Goal: Find specific page/section: Find specific page/section

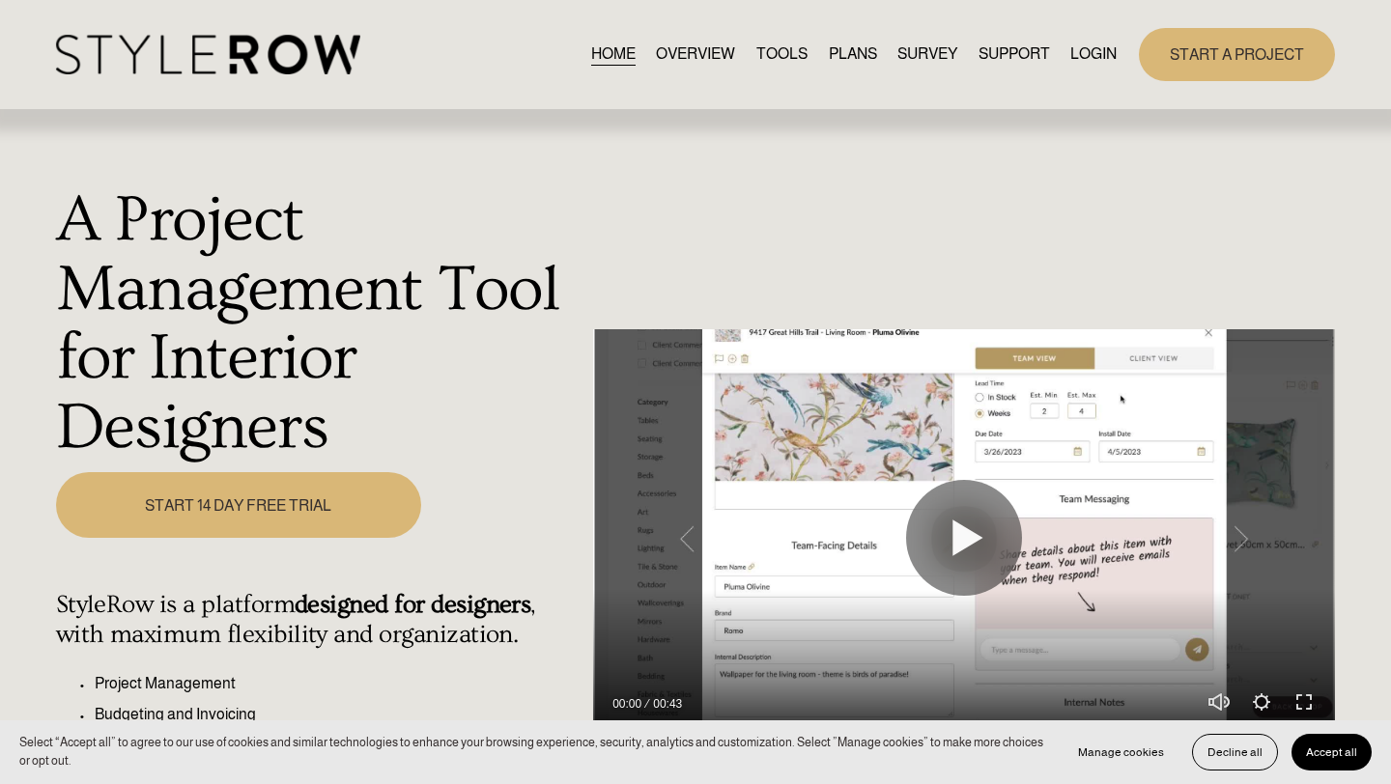
click at [889, 51] on link "LOGIN" at bounding box center [1093, 55] width 46 height 26
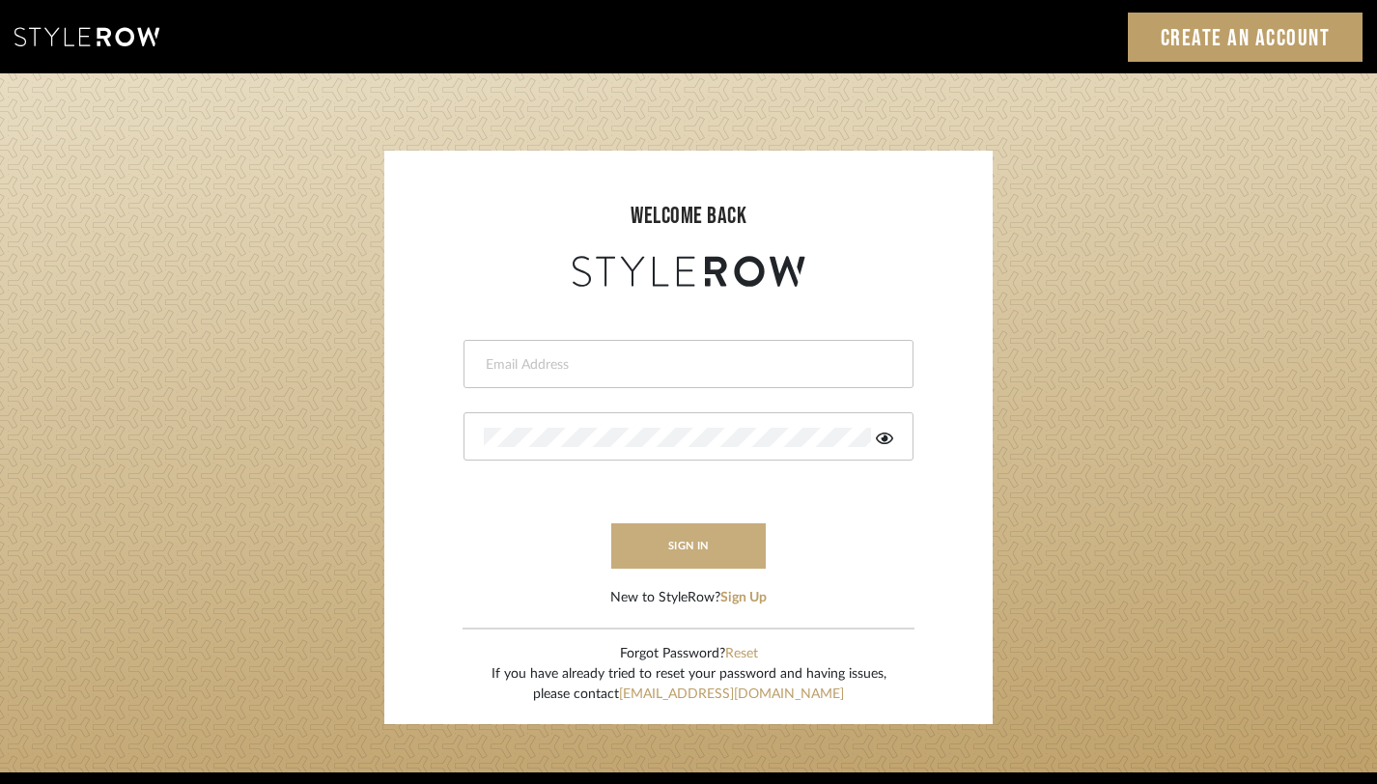
type input "monica@tfoxinteriors.com"
click at [713, 533] on button "sign in" at bounding box center [688, 546] width 155 height 45
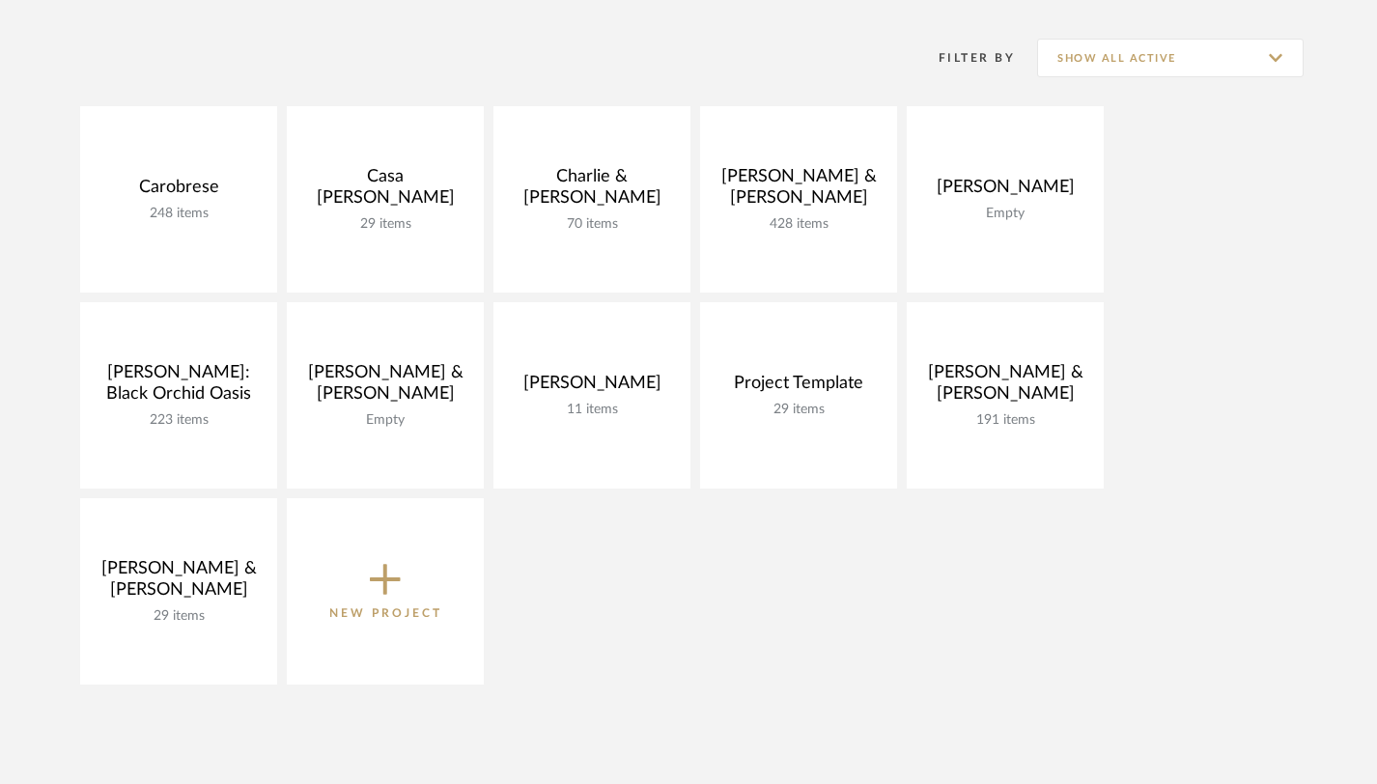
scroll to position [370, 0]
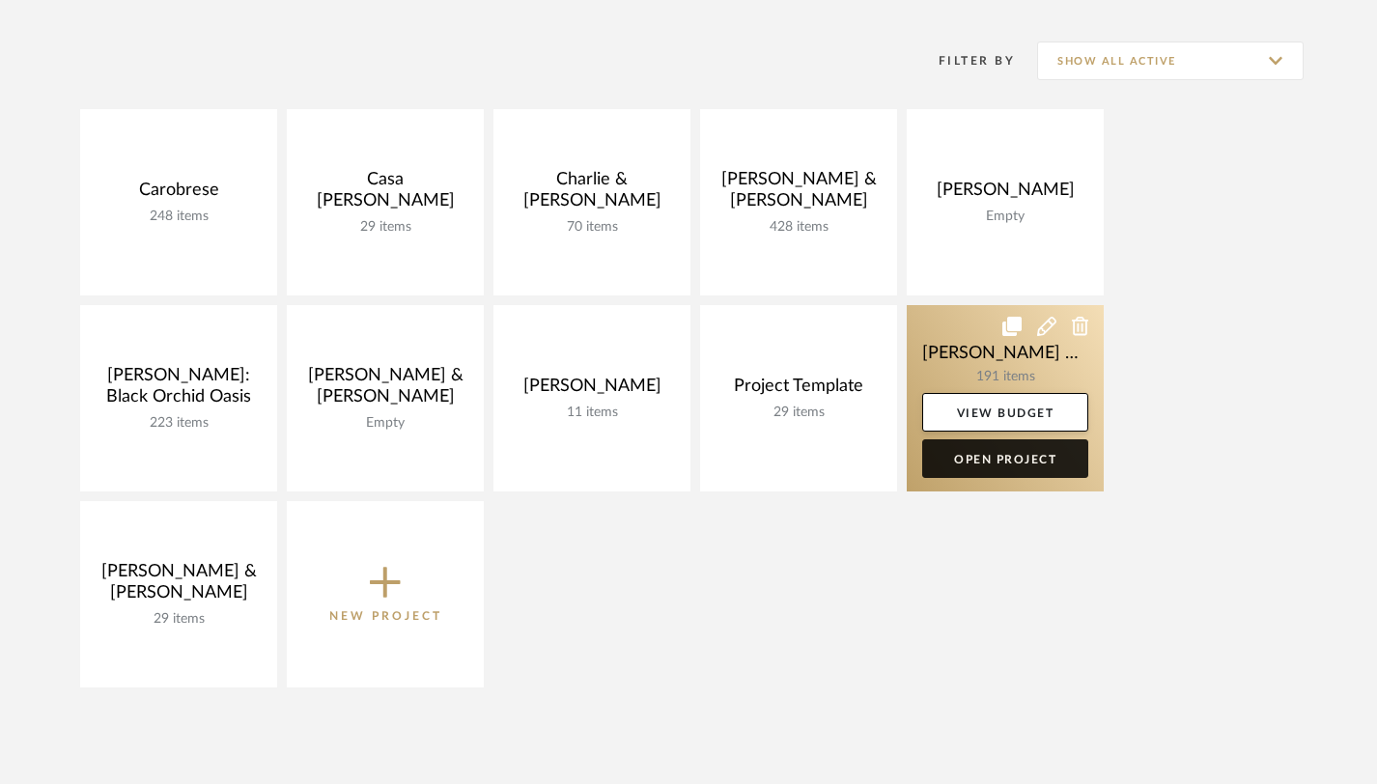
click at [985, 469] on link "Open Project" at bounding box center [1005, 458] width 166 height 39
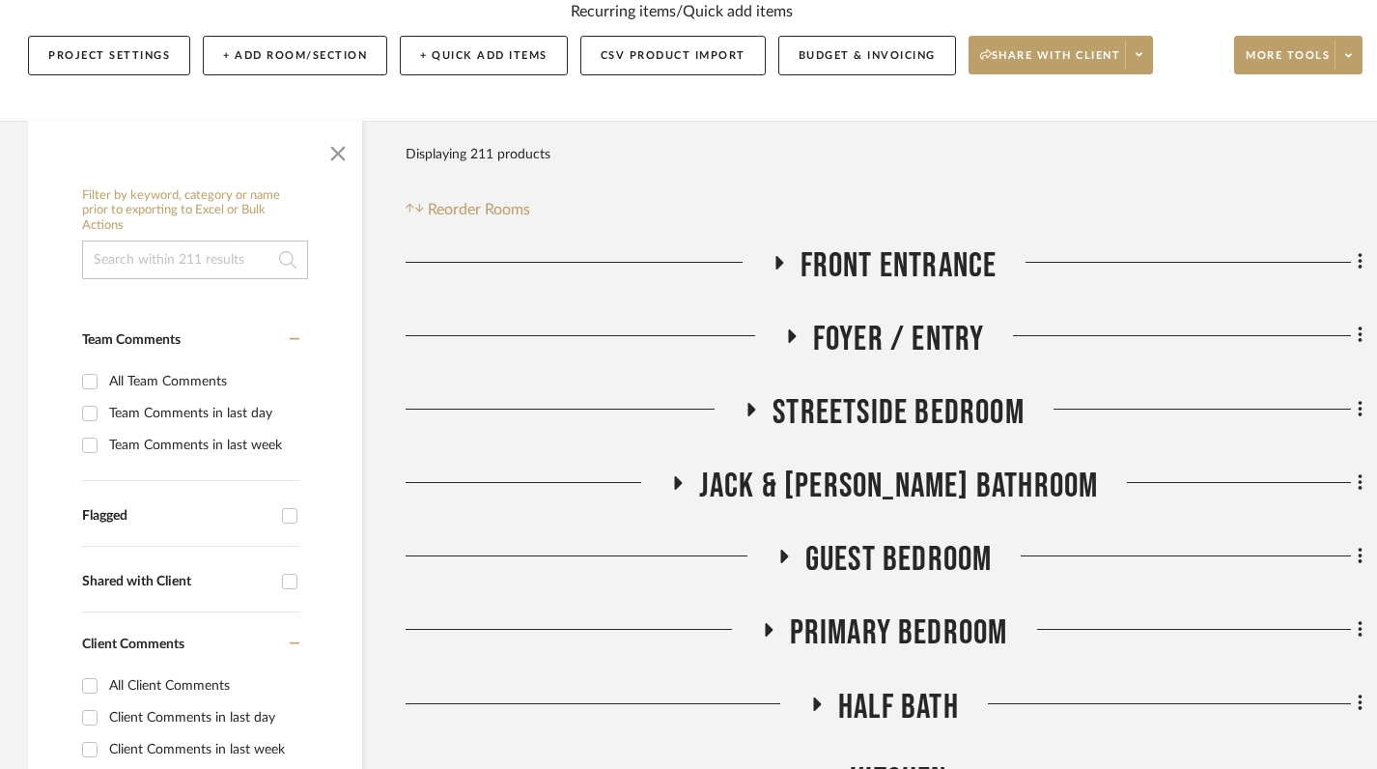
scroll to position [303, 1]
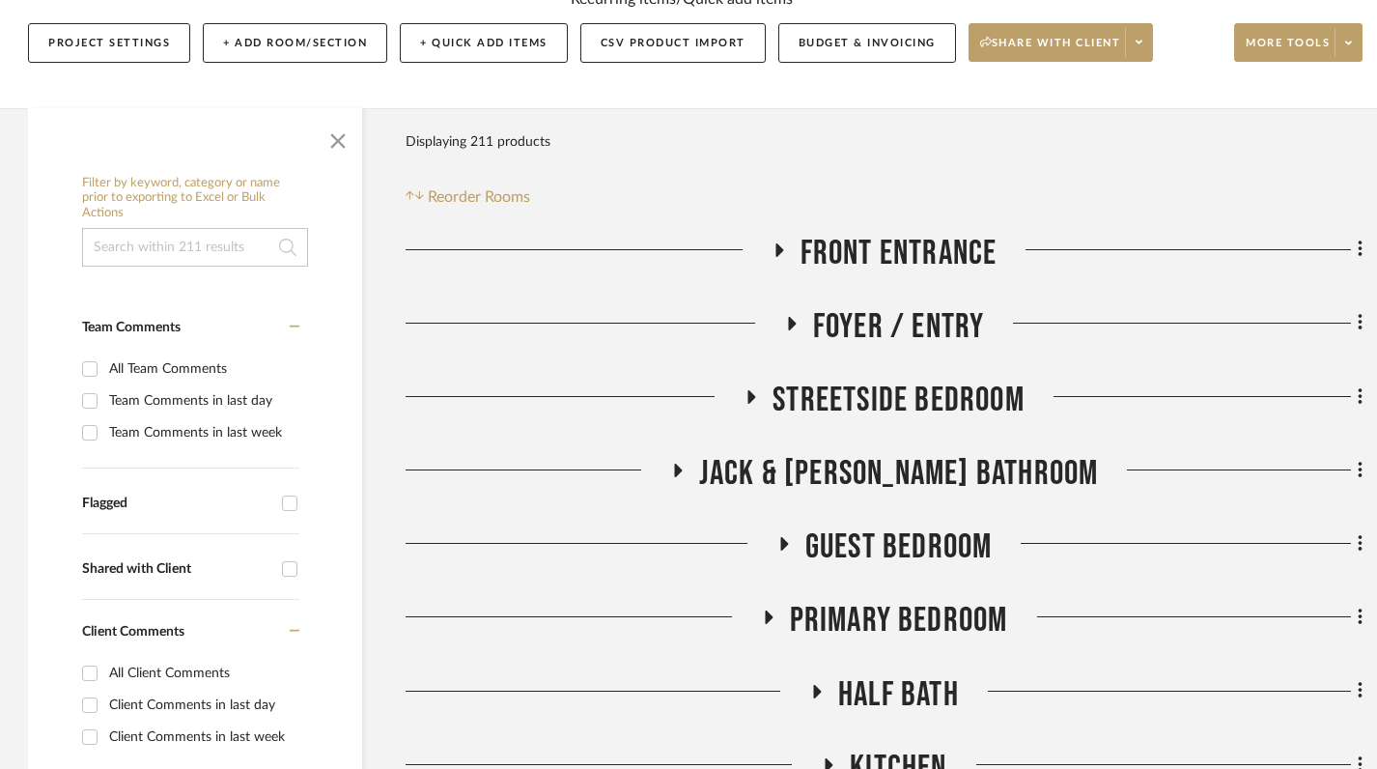
click at [742, 393] on icon at bounding box center [751, 396] width 23 height 14
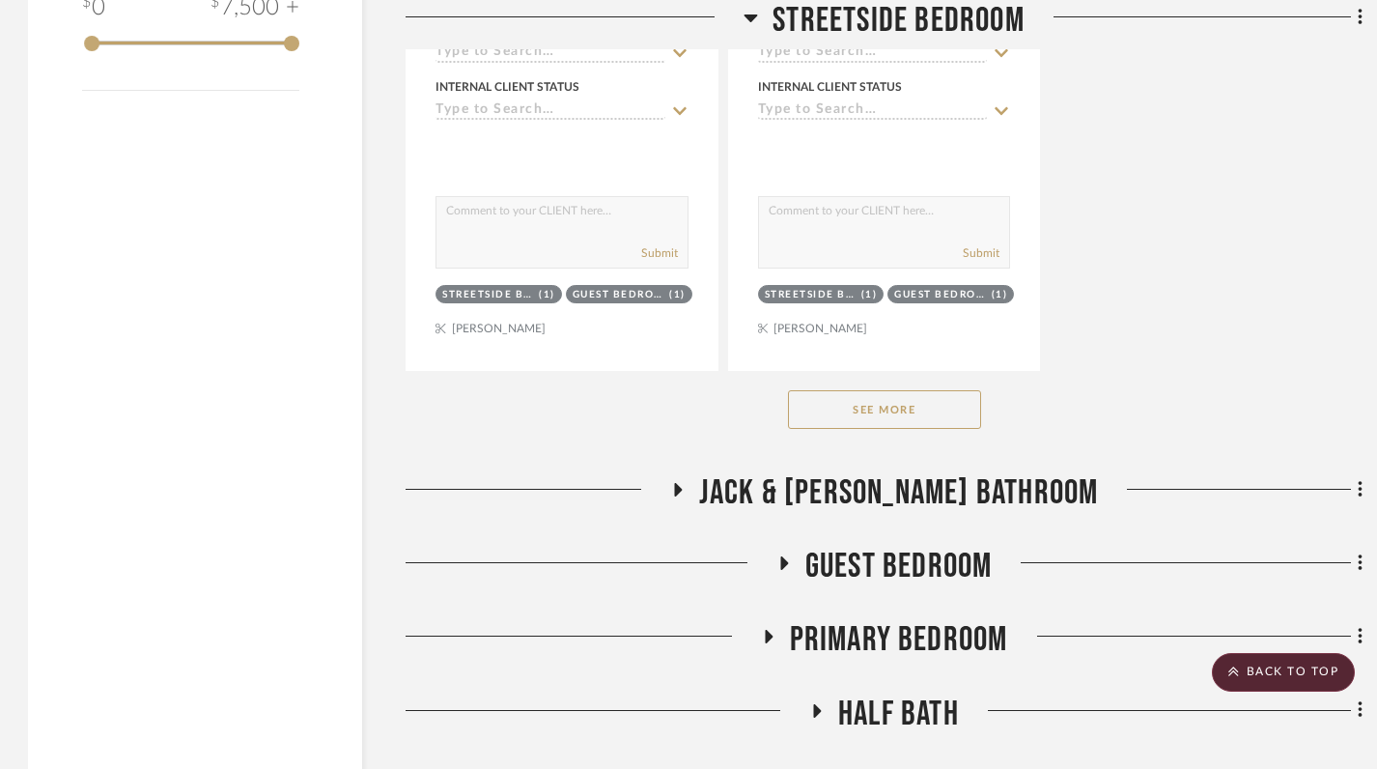
scroll to position [3003, 1]
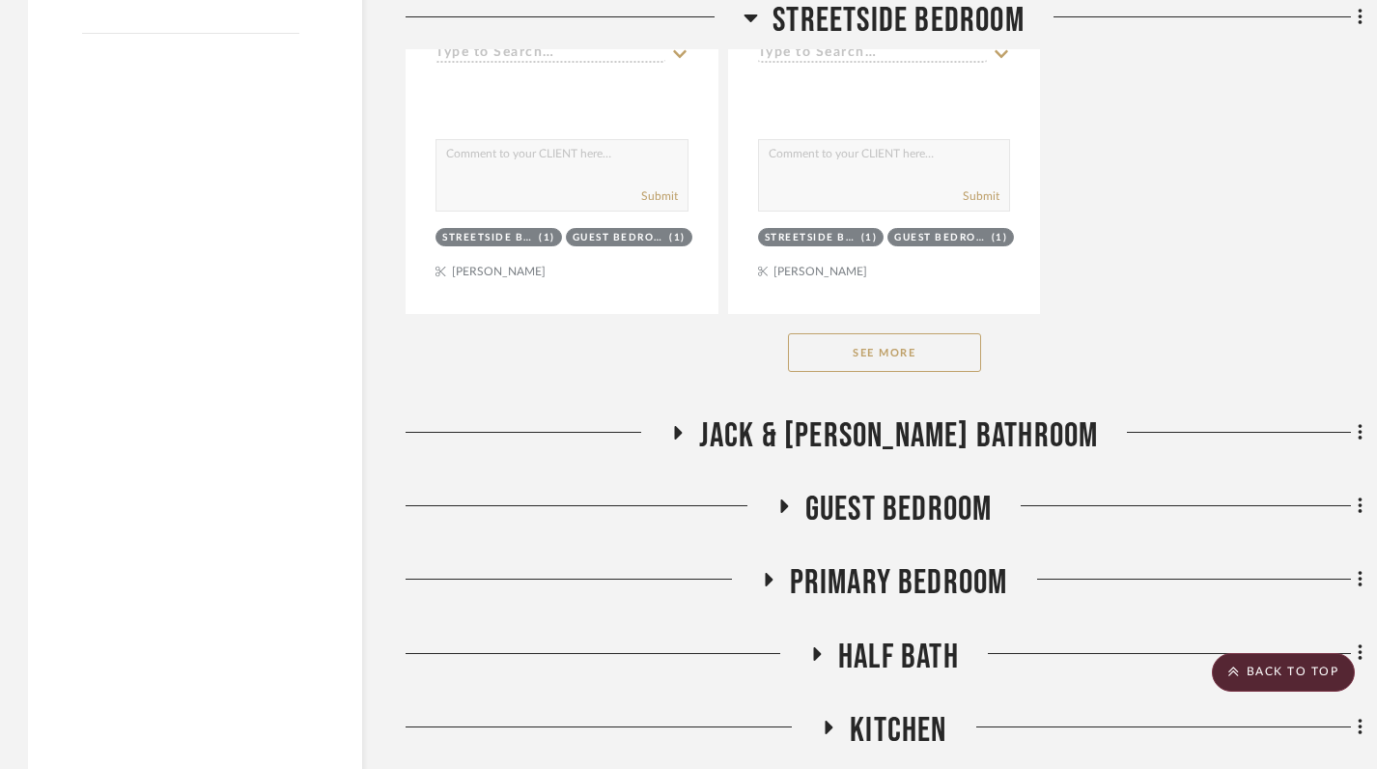
click at [891, 349] on button "See More" at bounding box center [884, 352] width 193 height 39
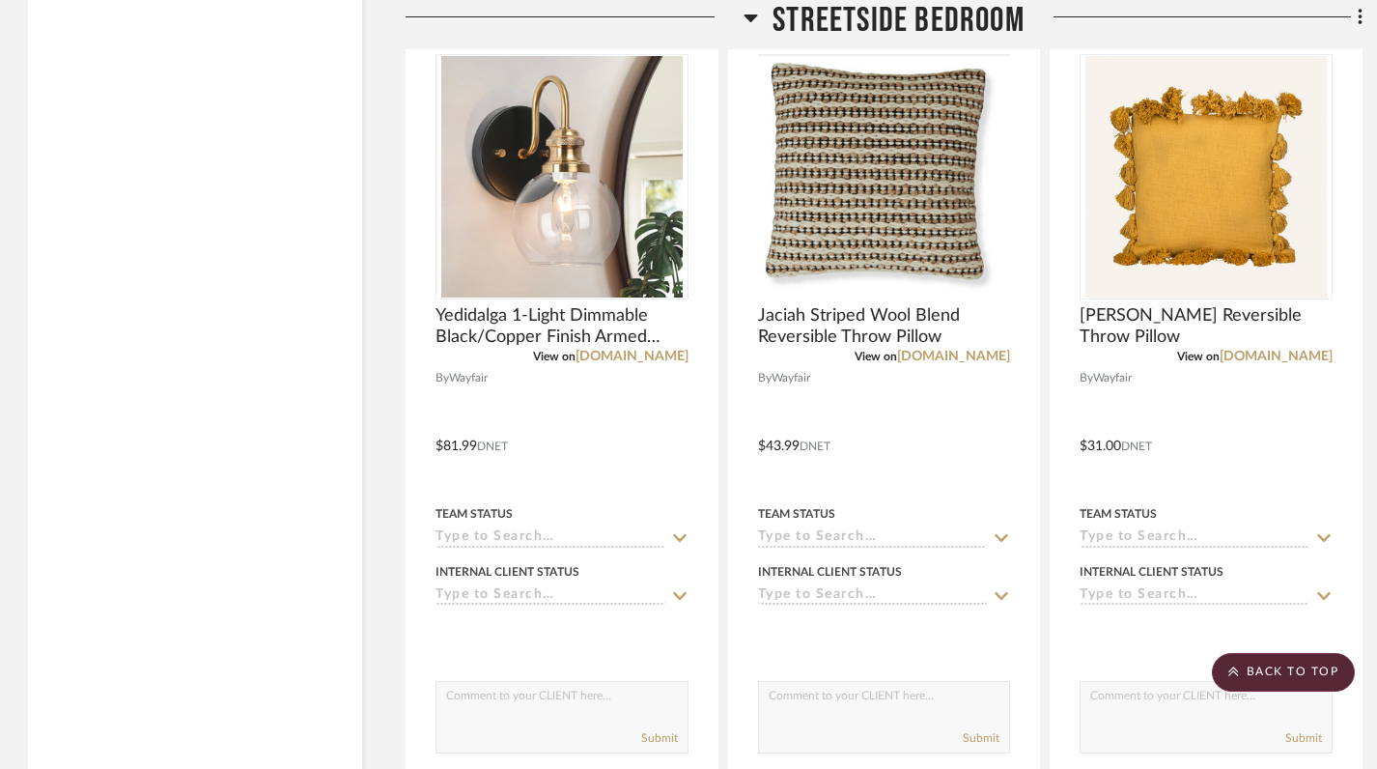
scroll to position [4181, 1]
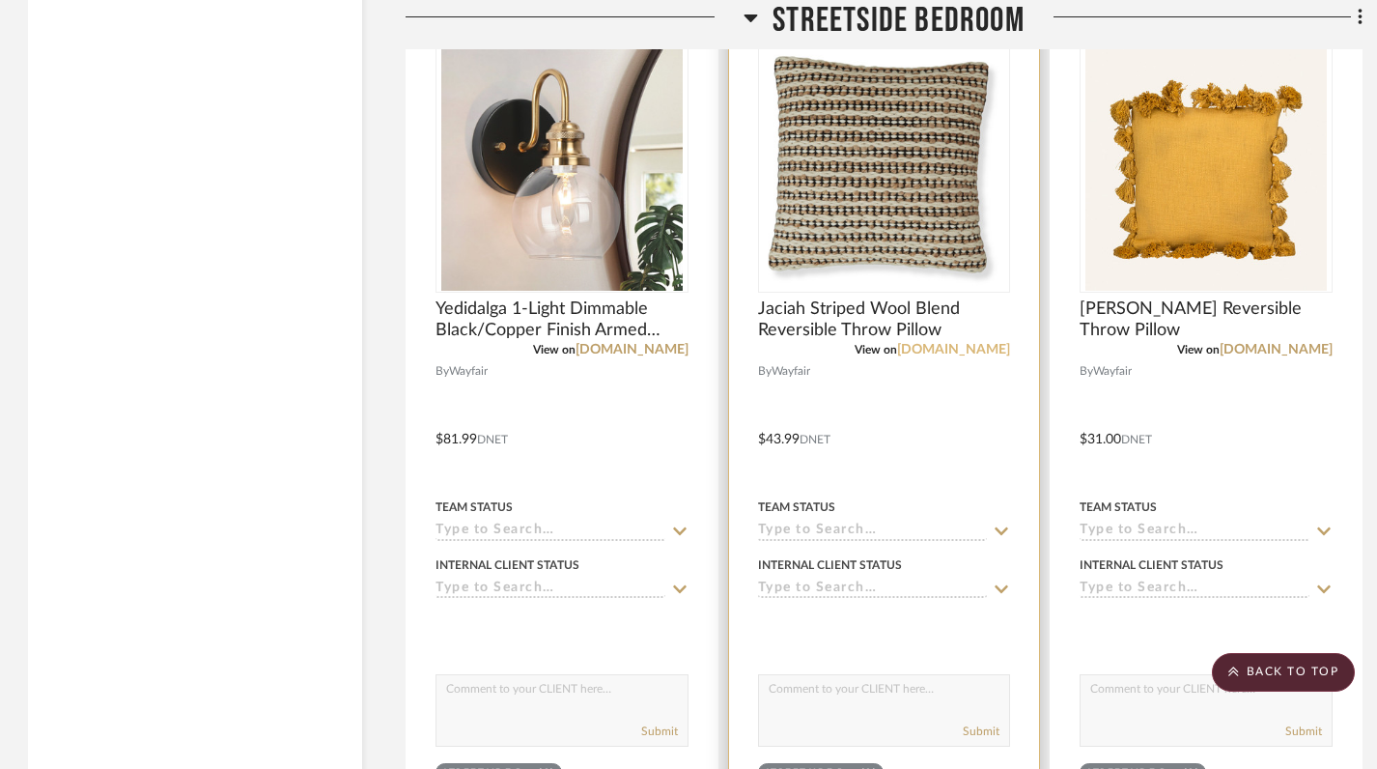
click at [955, 356] on link "[DOMAIN_NAME]" at bounding box center [953, 350] width 113 height 14
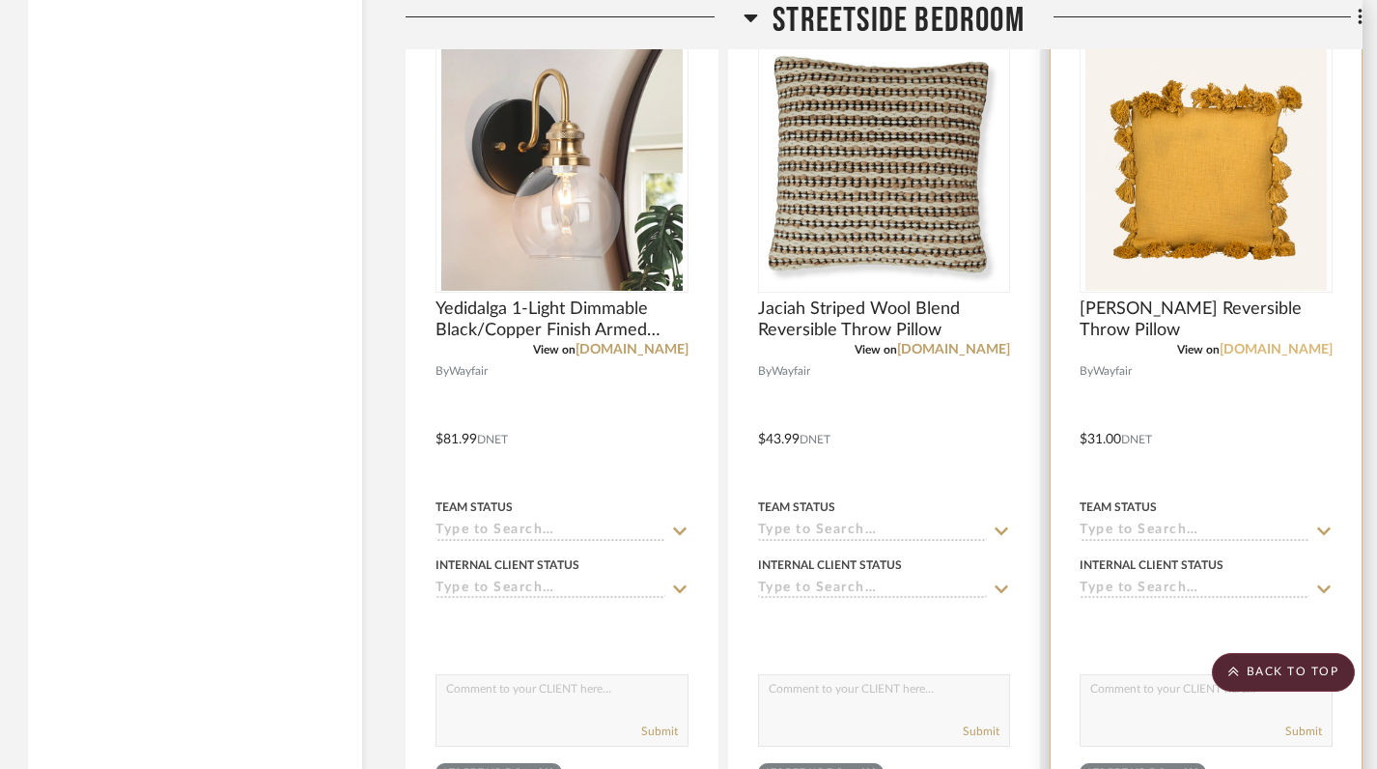
click at [1308, 352] on link "[DOMAIN_NAME]" at bounding box center [1276, 350] width 113 height 14
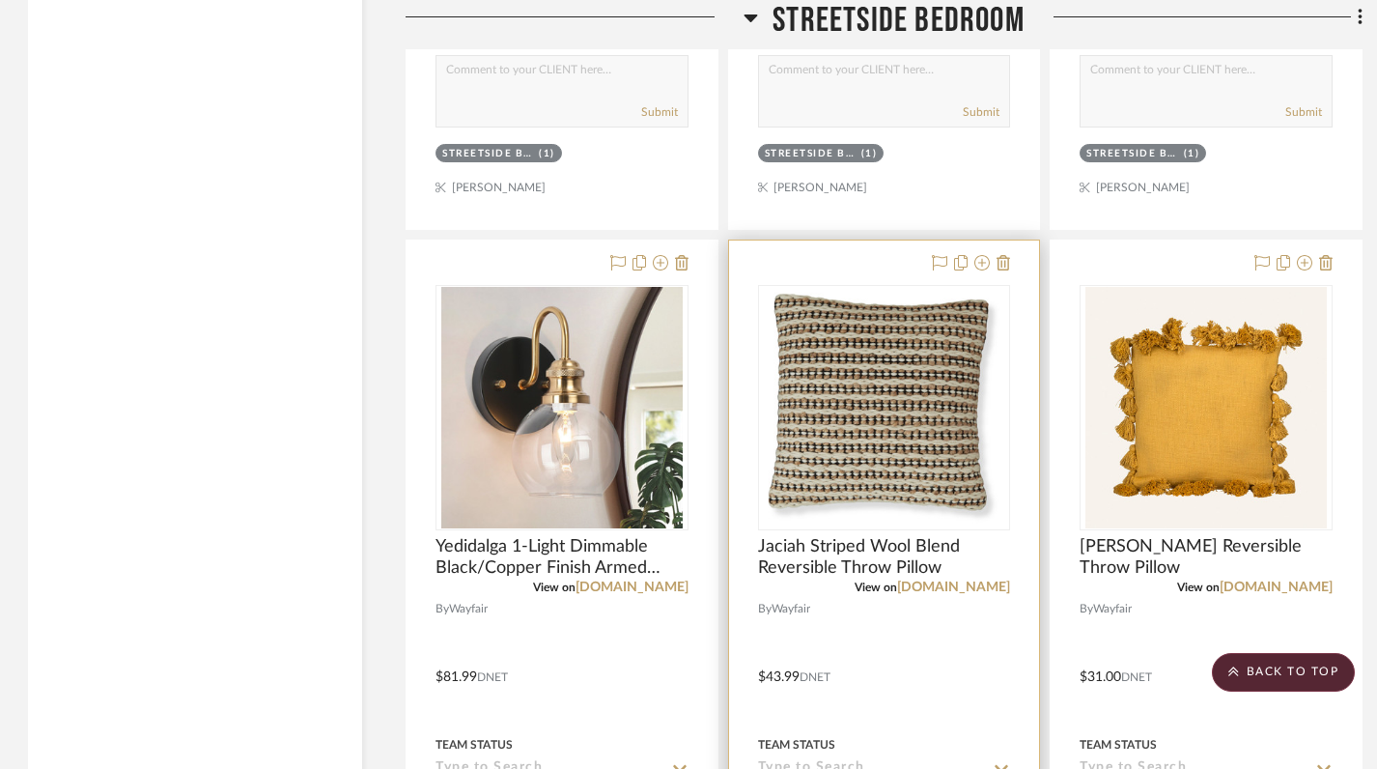
scroll to position [3939, 1]
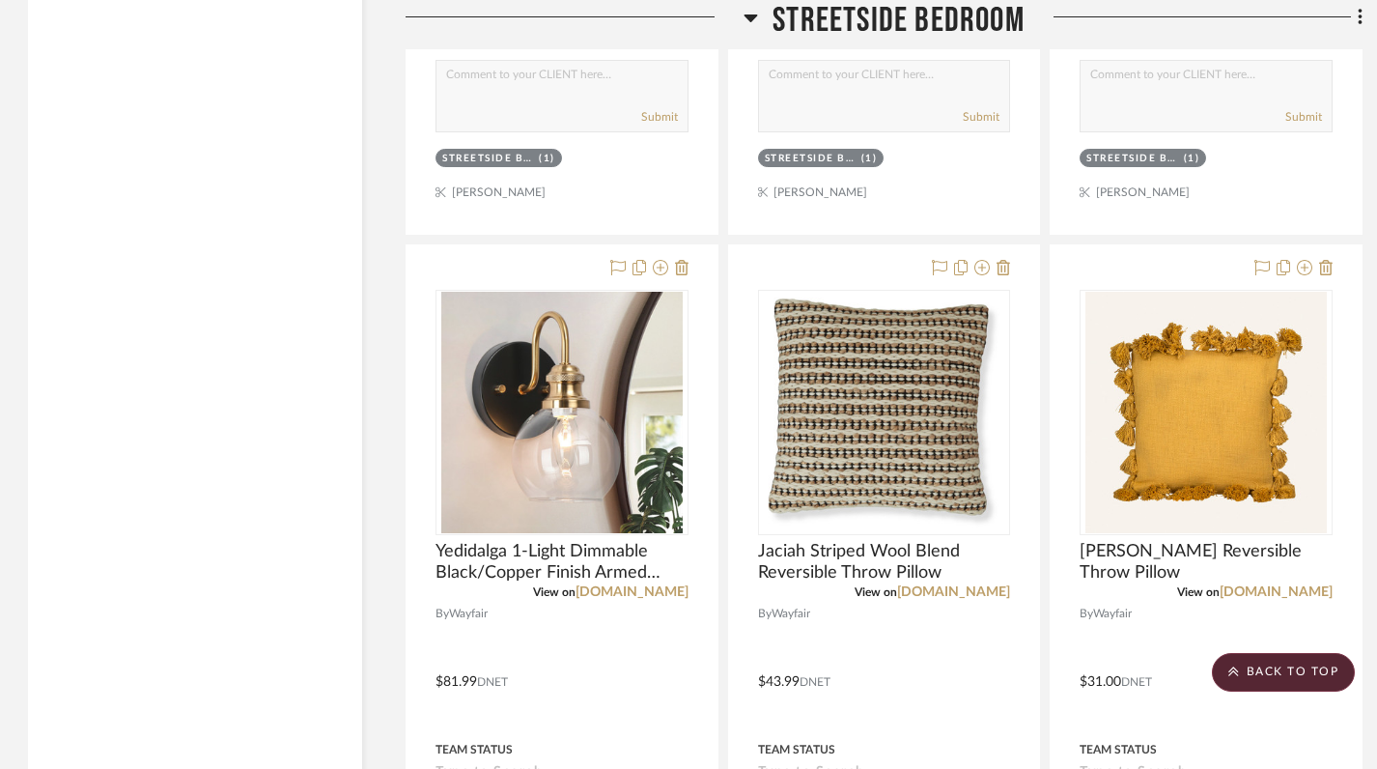
click at [750, 23] on icon at bounding box center [751, 17] width 14 height 23
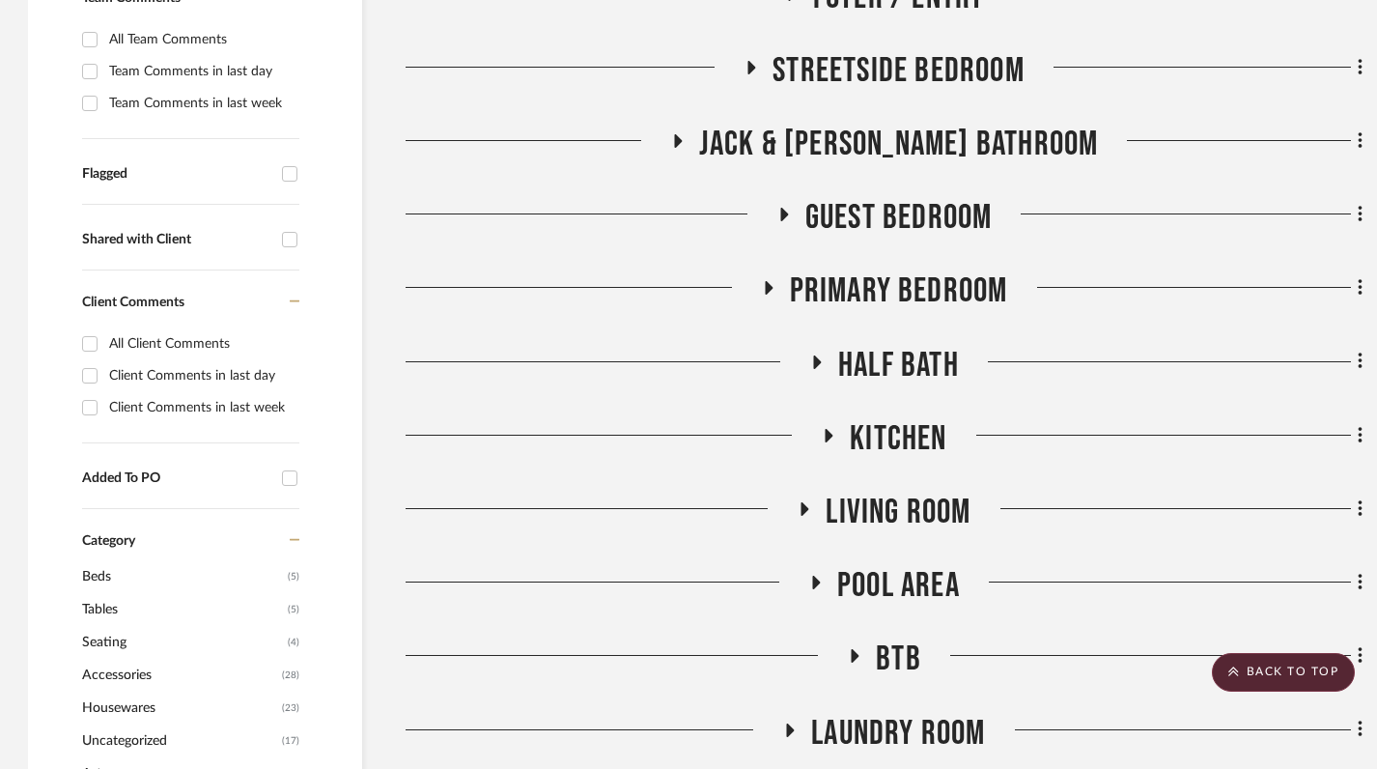
scroll to position [631, 1]
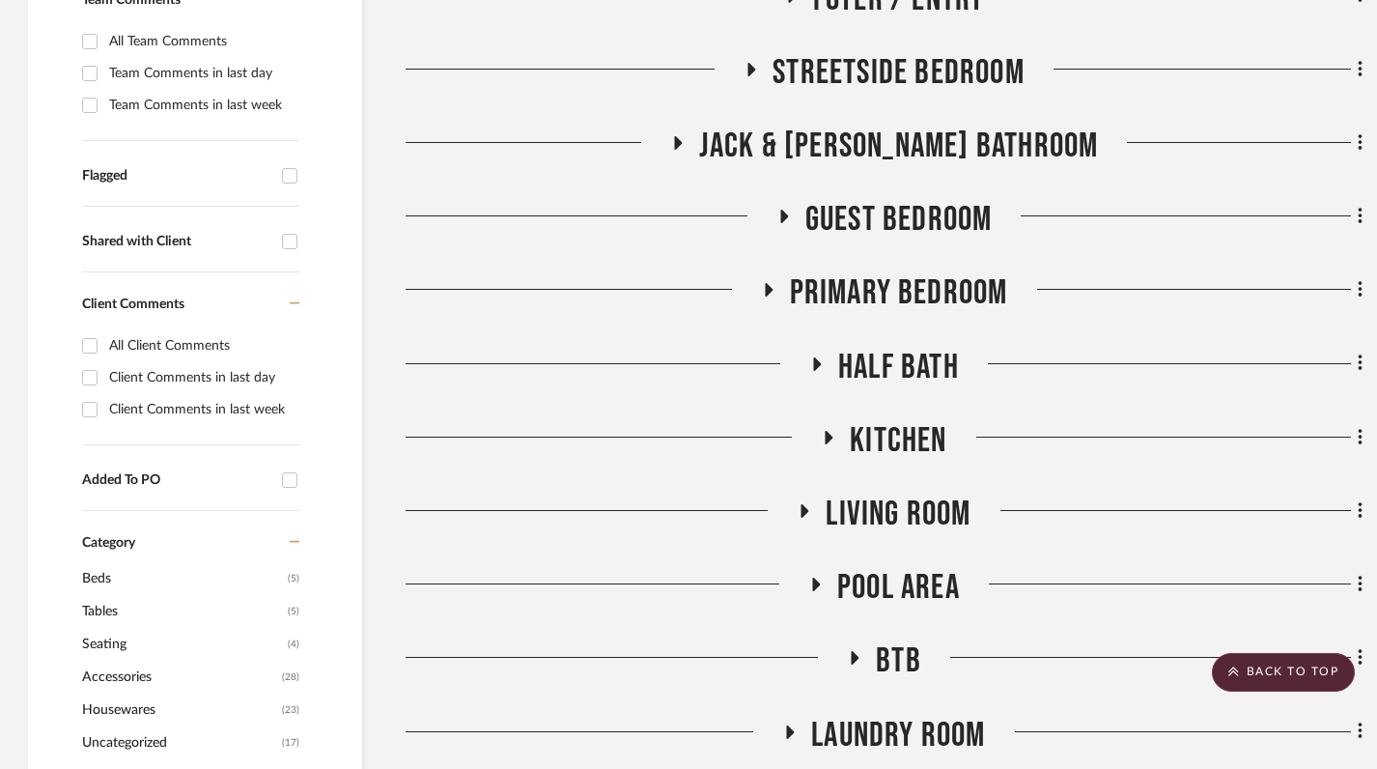
click at [764, 288] on icon at bounding box center [767, 290] width 23 height 14
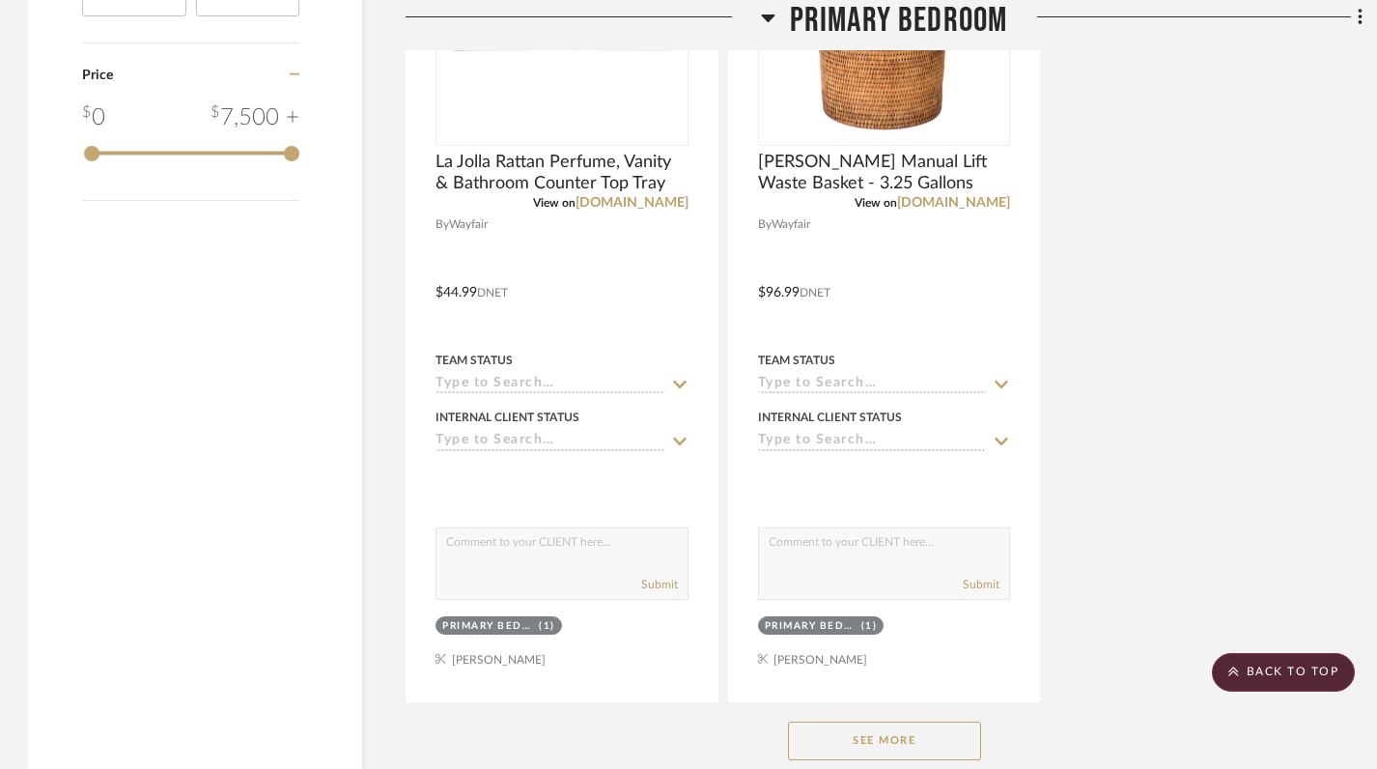
scroll to position [3387, 1]
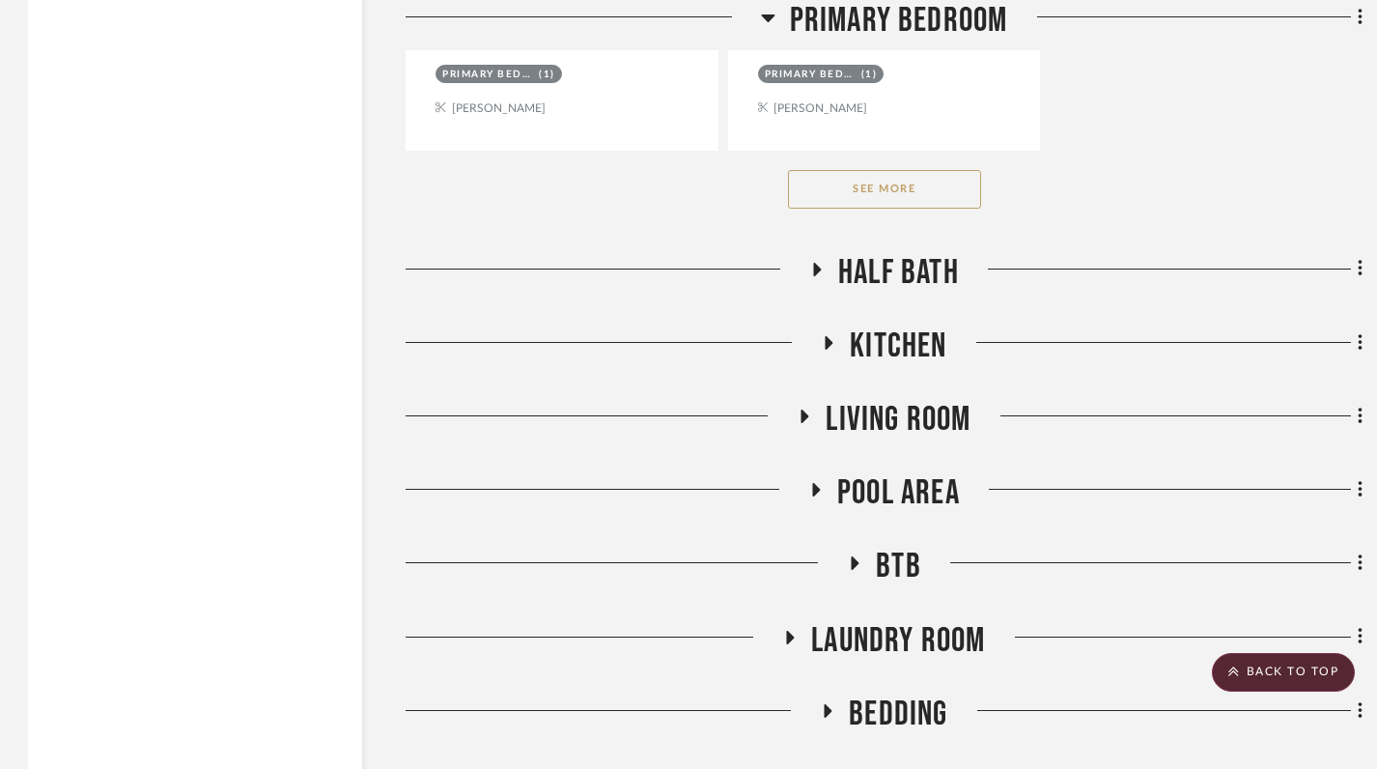
click at [876, 193] on button "See More" at bounding box center [884, 189] width 193 height 39
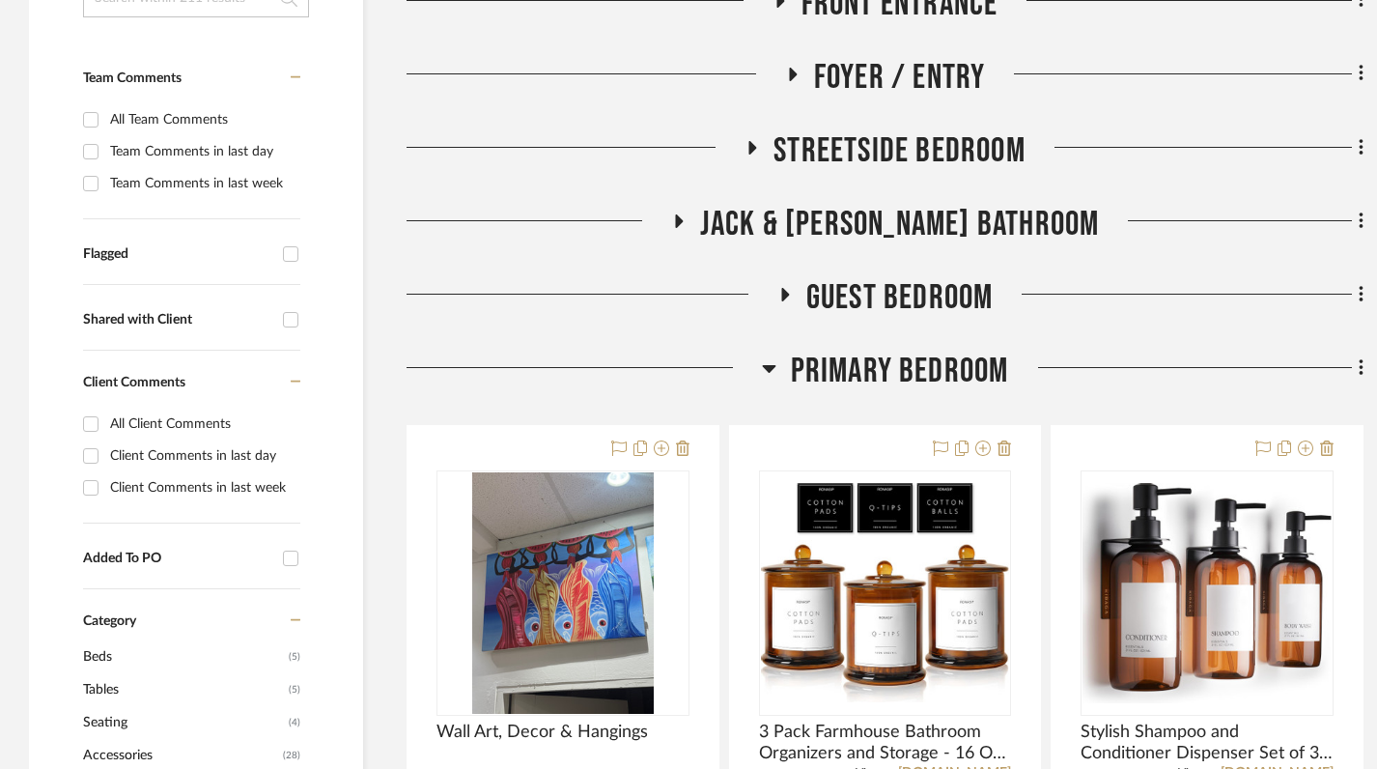
scroll to position [607, 0]
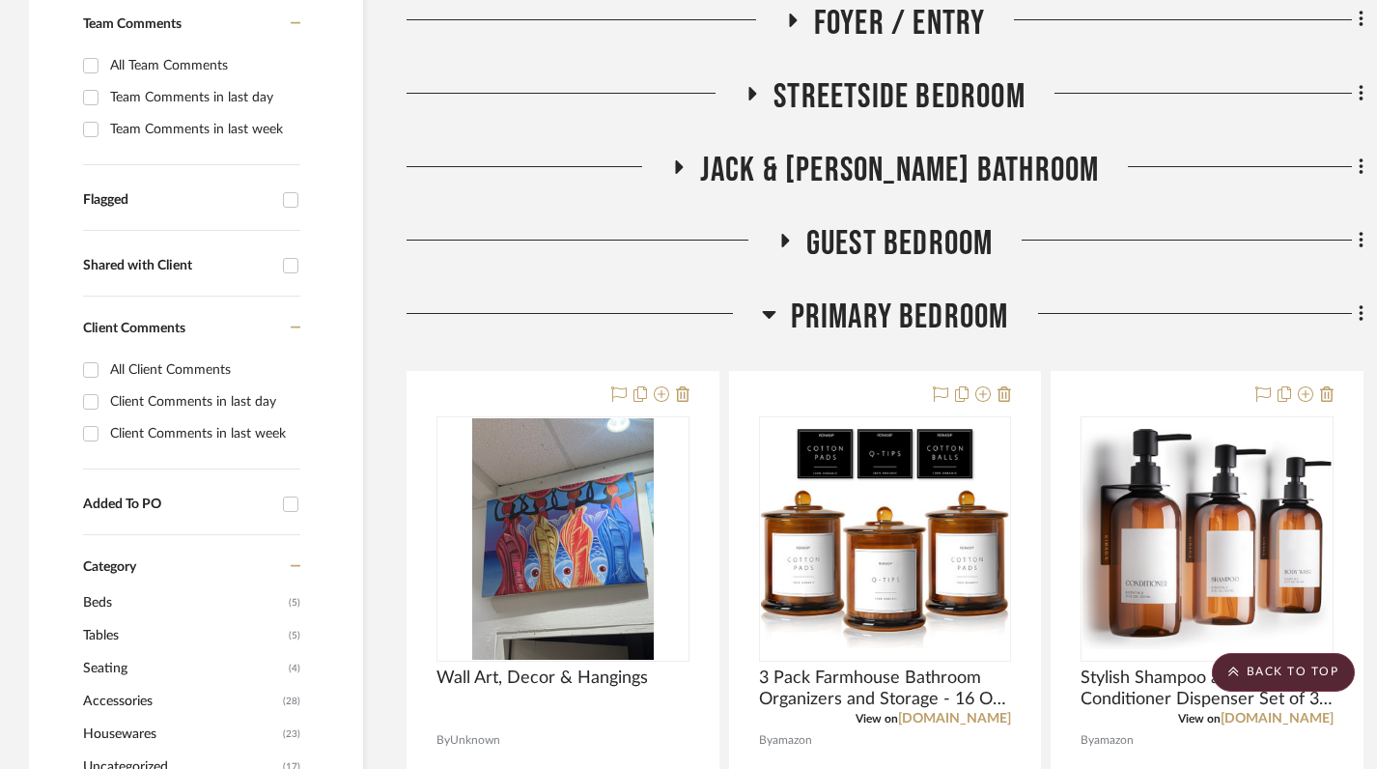
click at [769, 310] on icon at bounding box center [769, 313] width 14 height 23
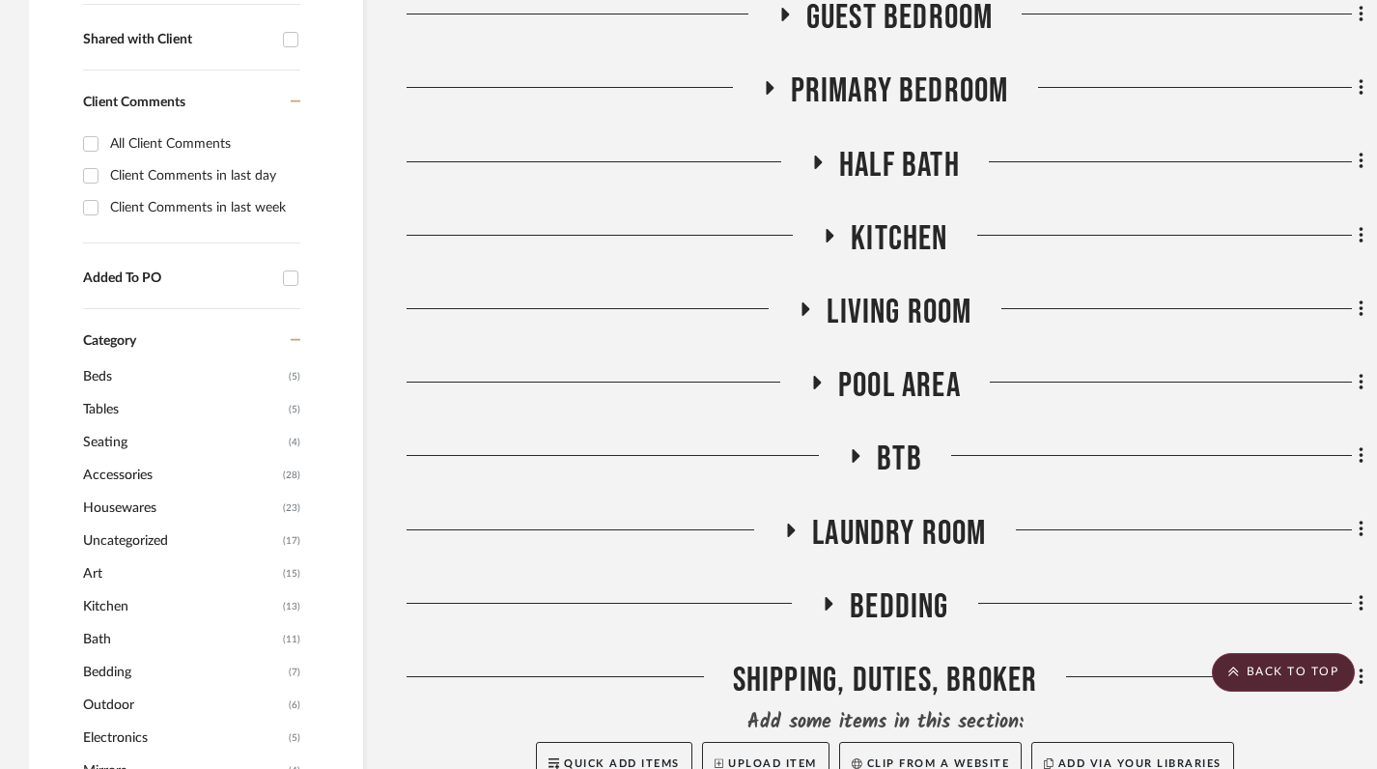
scroll to position [496, 0]
